Goal: Find specific page/section: Find specific page/section

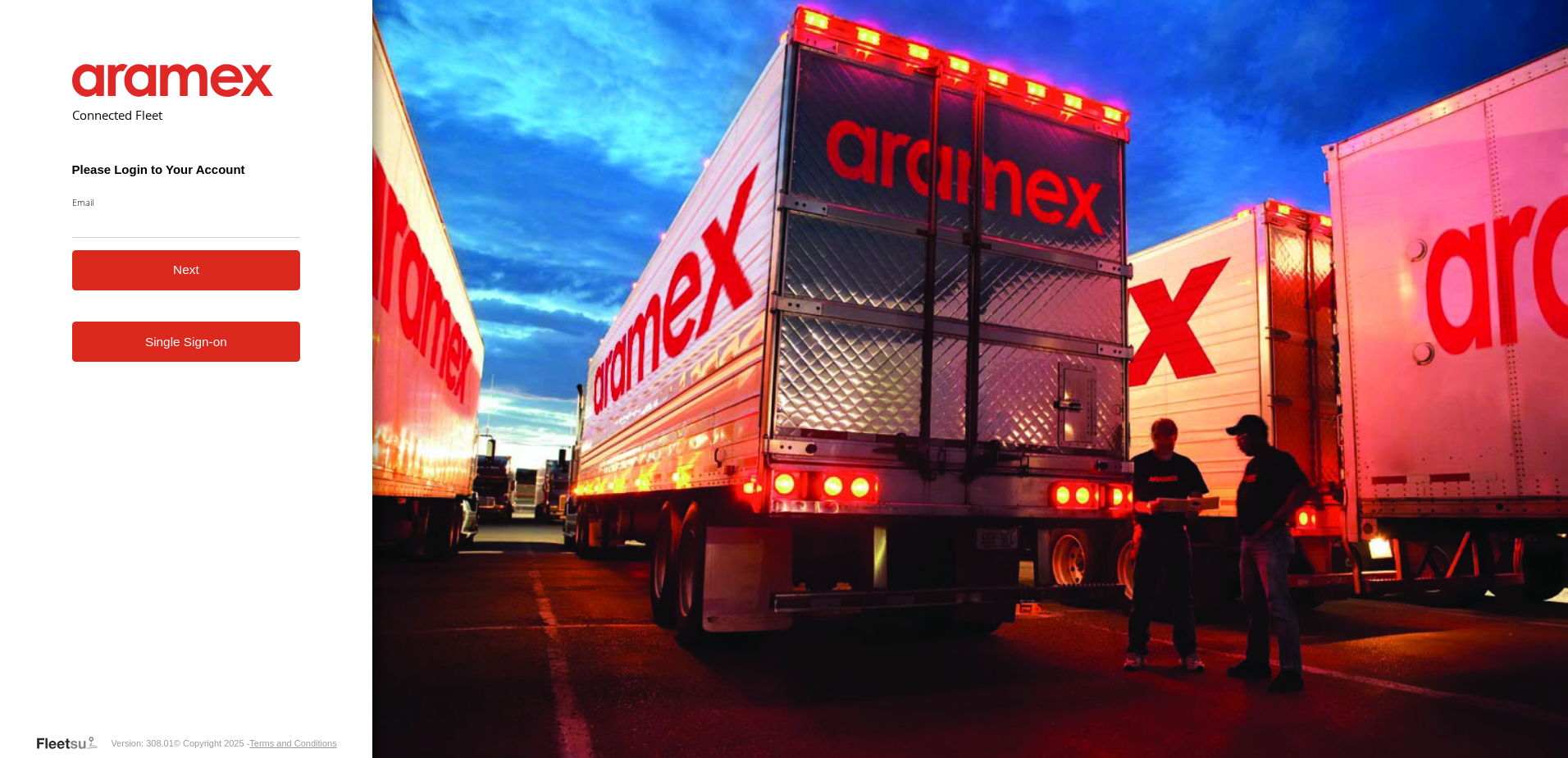
click at [236, 356] on link "Single Sign-on" at bounding box center [186, 341] width 228 height 40
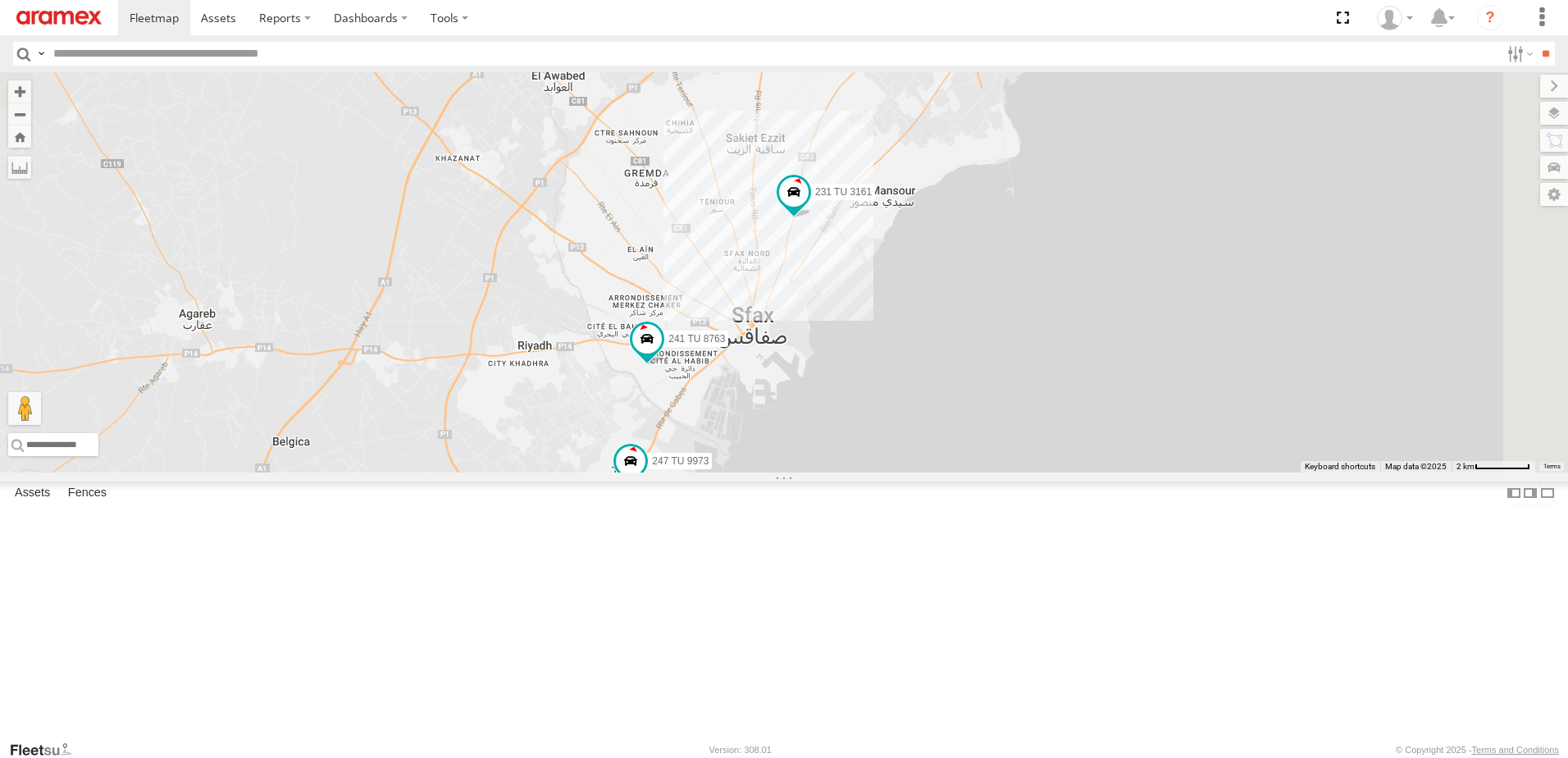
drag, startPoint x: 1382, startPoint y: 207, endPoint x: 1162, endPoint y: 444, distance: 323.4
click at [1162, 444] on div "231 TU 3161 241 TU 8763 247 TU 9973" at bounding box center [784, 272] width 1568 height 401
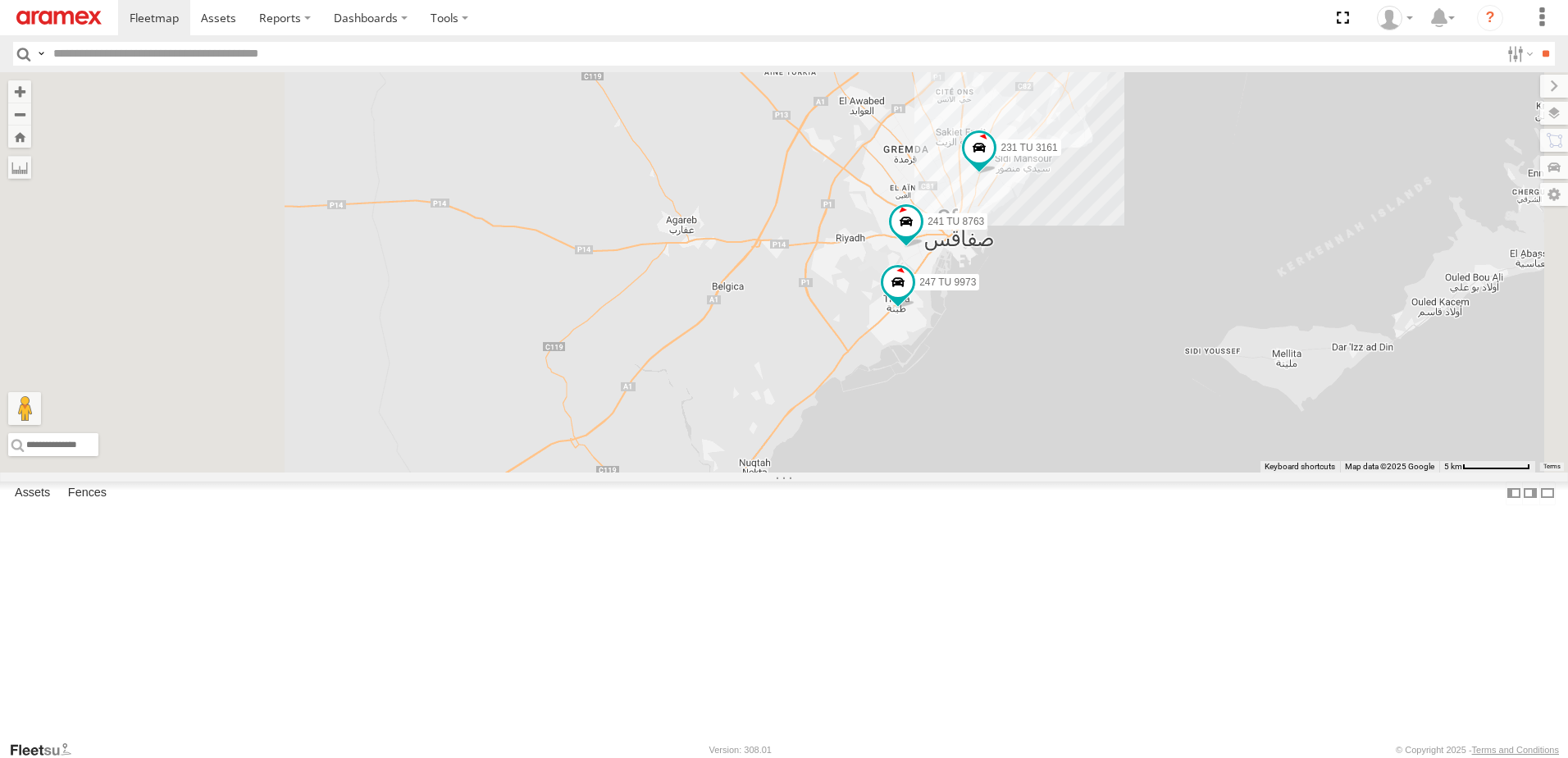
drag, startPoint x: 604, startPoint y: 633, endPoint x: 841, endPoint y: 421, distance: 318.0
click at [841, 421] on div "247 TU 9973 231 TU 3161 241 TU 8763" at bounding box center [784, 272] width 1568 height 401
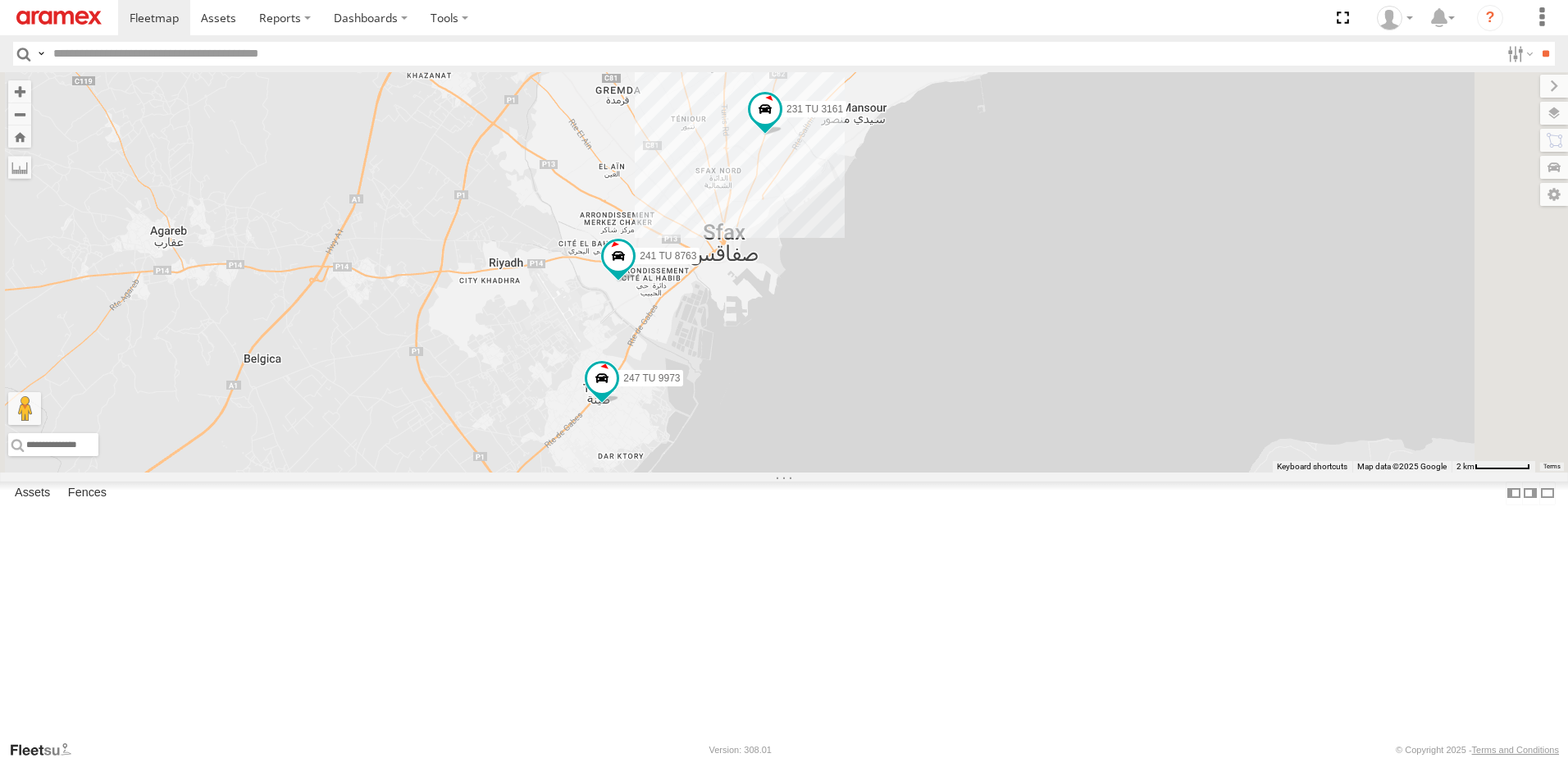
drag, startPoint x: 964, startPoint y: 530, endPoint x: 1012, endPoint y: 342, distance: 194.0
click at [1012, 342] on div "247 TU 9973 231 TU 3161 241 TU 8763" at bounding box center [784, 272] width 1568 height 401
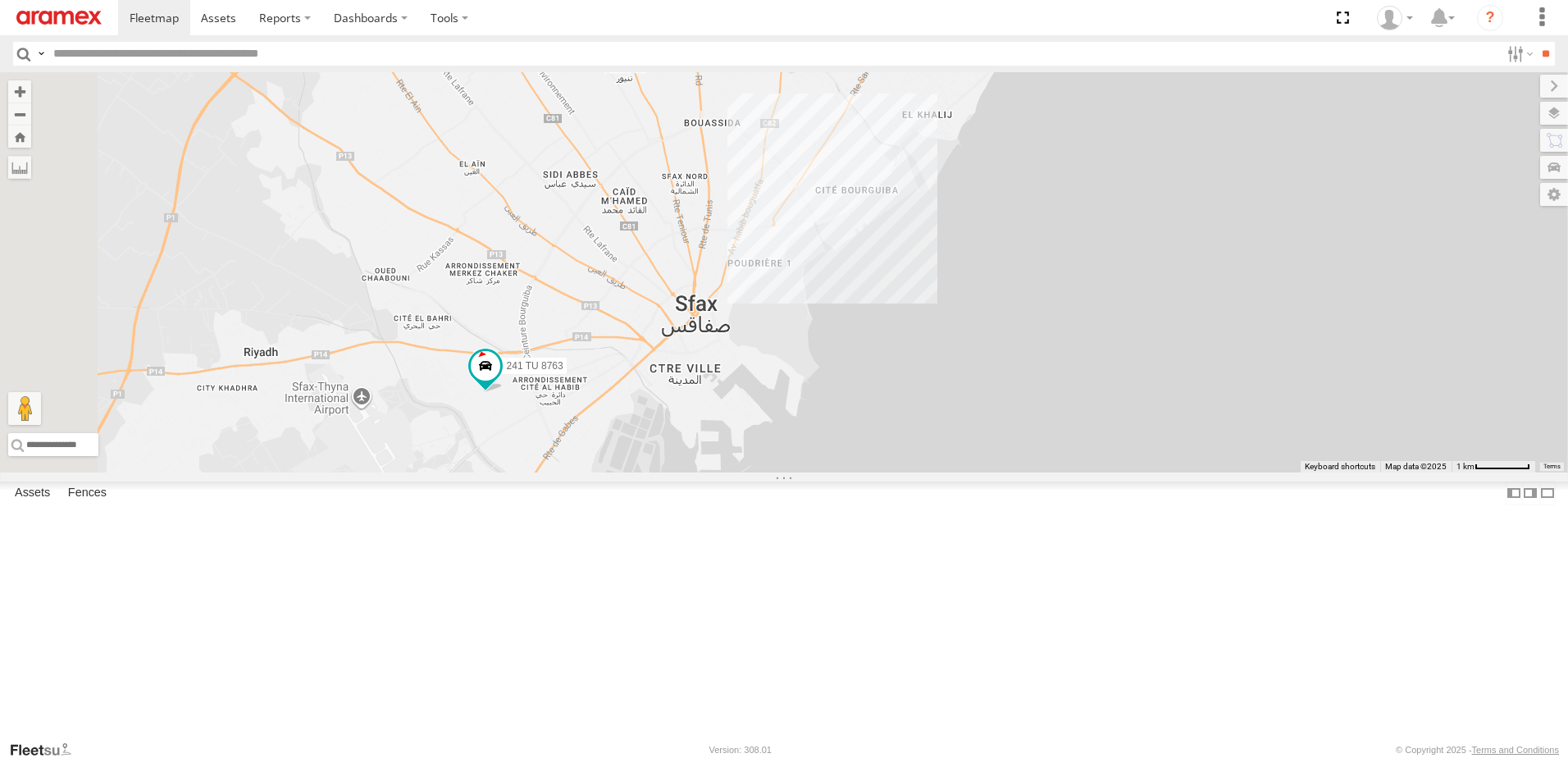
drag, startPoint x: 898, startPoint y: 371, endPoint x: 936, endPoint y: 263, distance: 114.5
click at [936, 263] on div "247 TU 9973 231 TU 3161 241 TU 8763" at bounding box center [784, 272] width 1568 height 401
